Goal: Information Seeking & Learning: Learn about a topic

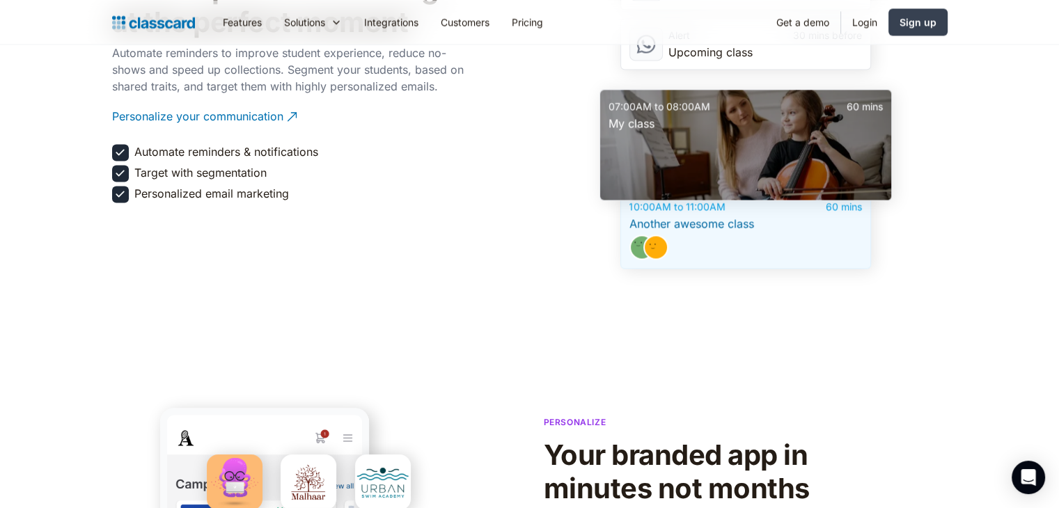
scroll to position [1532, 0]
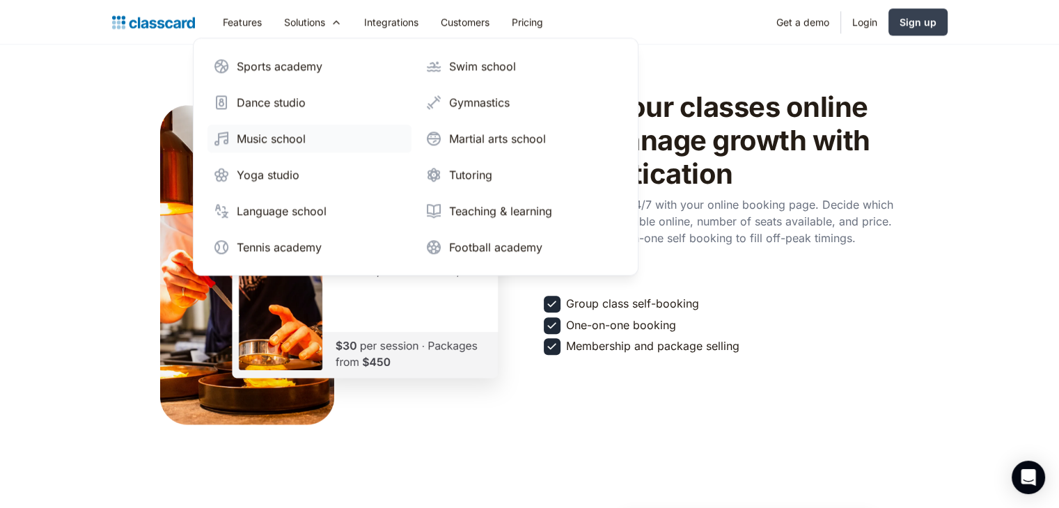
click at [290, 132] on div "Music school" at bounding box center [271, 138] width 69 height 17
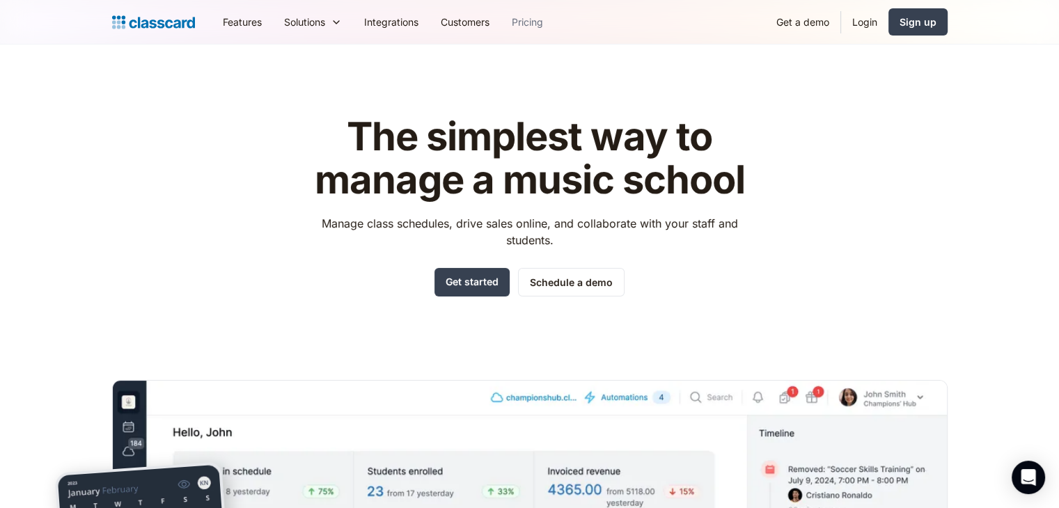
drag, startPoint x: 558, startPoint y: 13, endPoint x: 542, endPoint y: 17, distance: 17.4
click at [558, 13] on nav "Features Resources Blog The latest industry news, updates and info. Customer st…" at bounding box center [580, 21] width 736 height 31
click at [532, 22] on link "Pricing" at bounding box center [528, 21] width 54 height 31
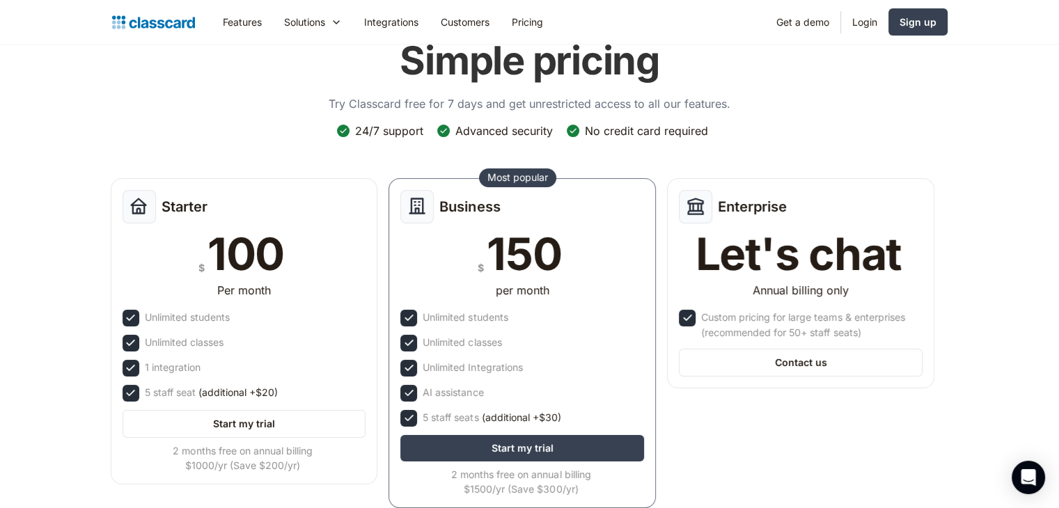
scroll to position [139, 0]
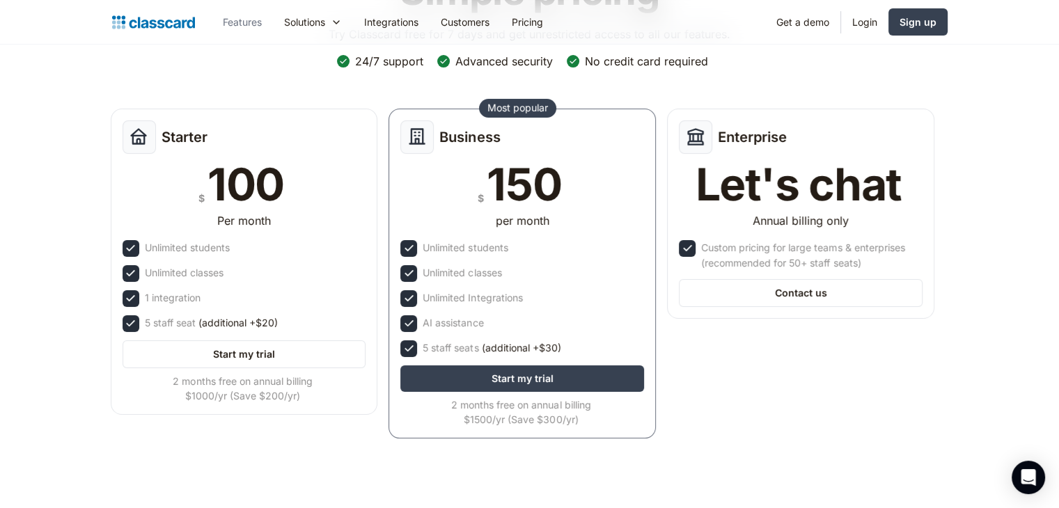
click at [243, 22] on link "Features" at bounding box center [242, 21] width 61 height 31
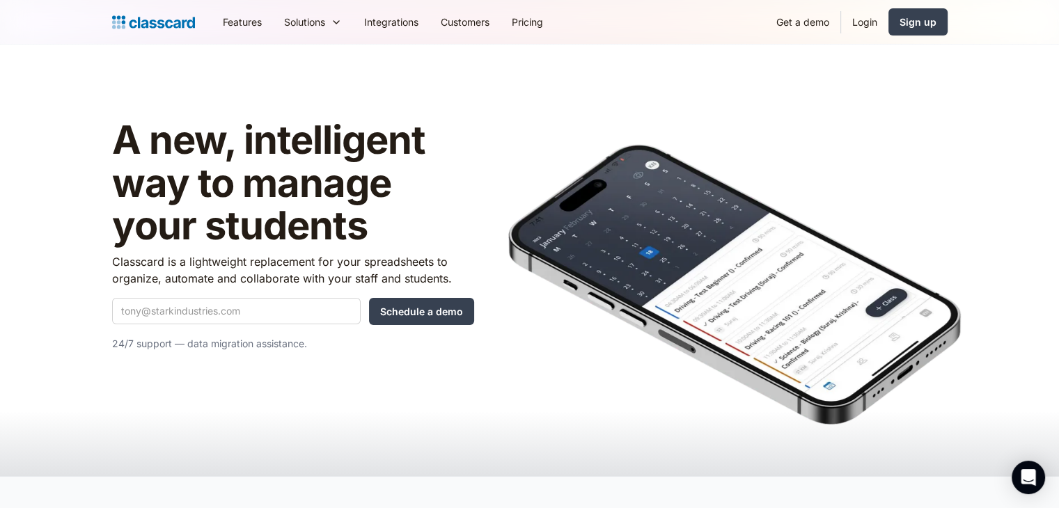
click at [168, 15] on img "home" at bounding box center [153, 22] width 83 height 19
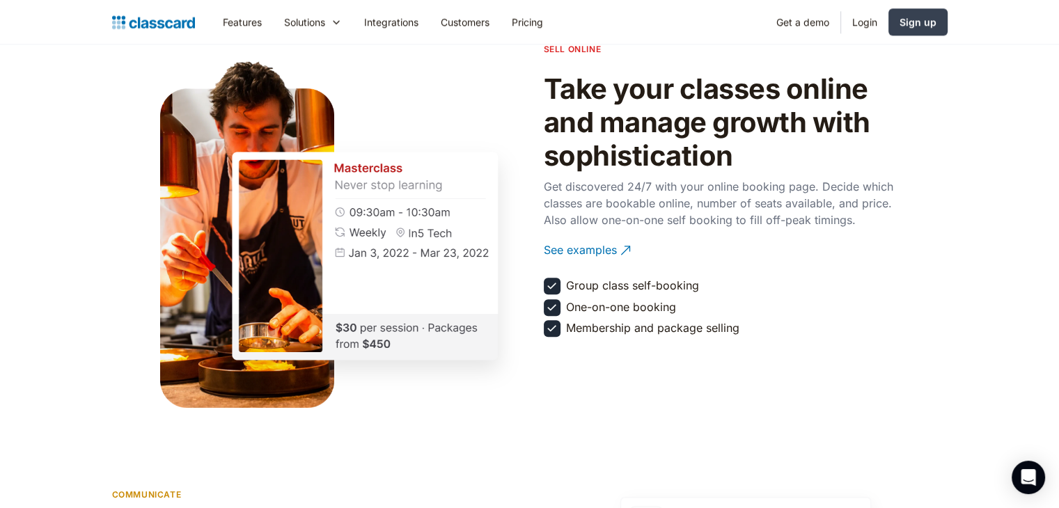
scroll to position [1601, 0]
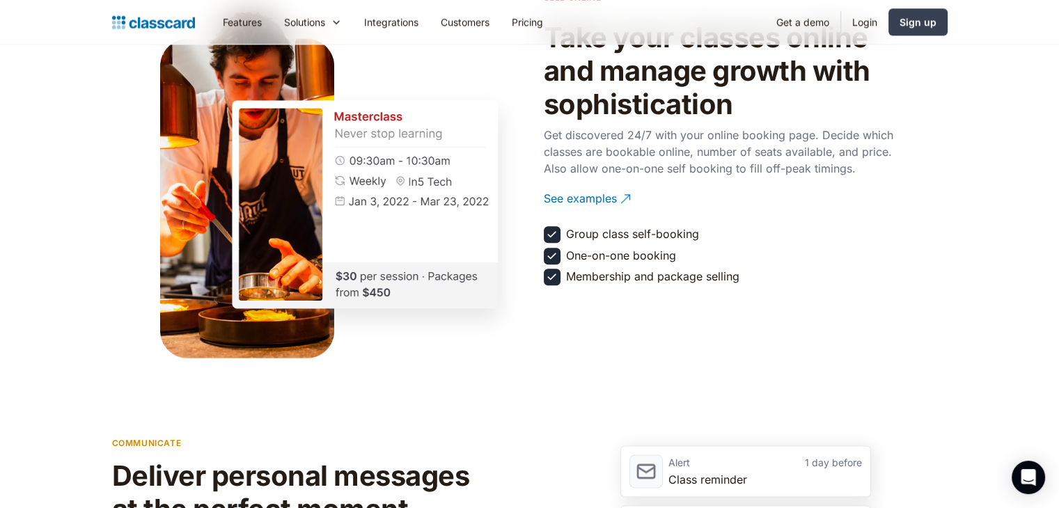
click at [992, 81] on section "sell online Take your classes online and manage growth with sophistication Get …" at bounding box center [529, 140] width 1059 height 438
